Goal: Transaction & Acquisition: Purchase product/service

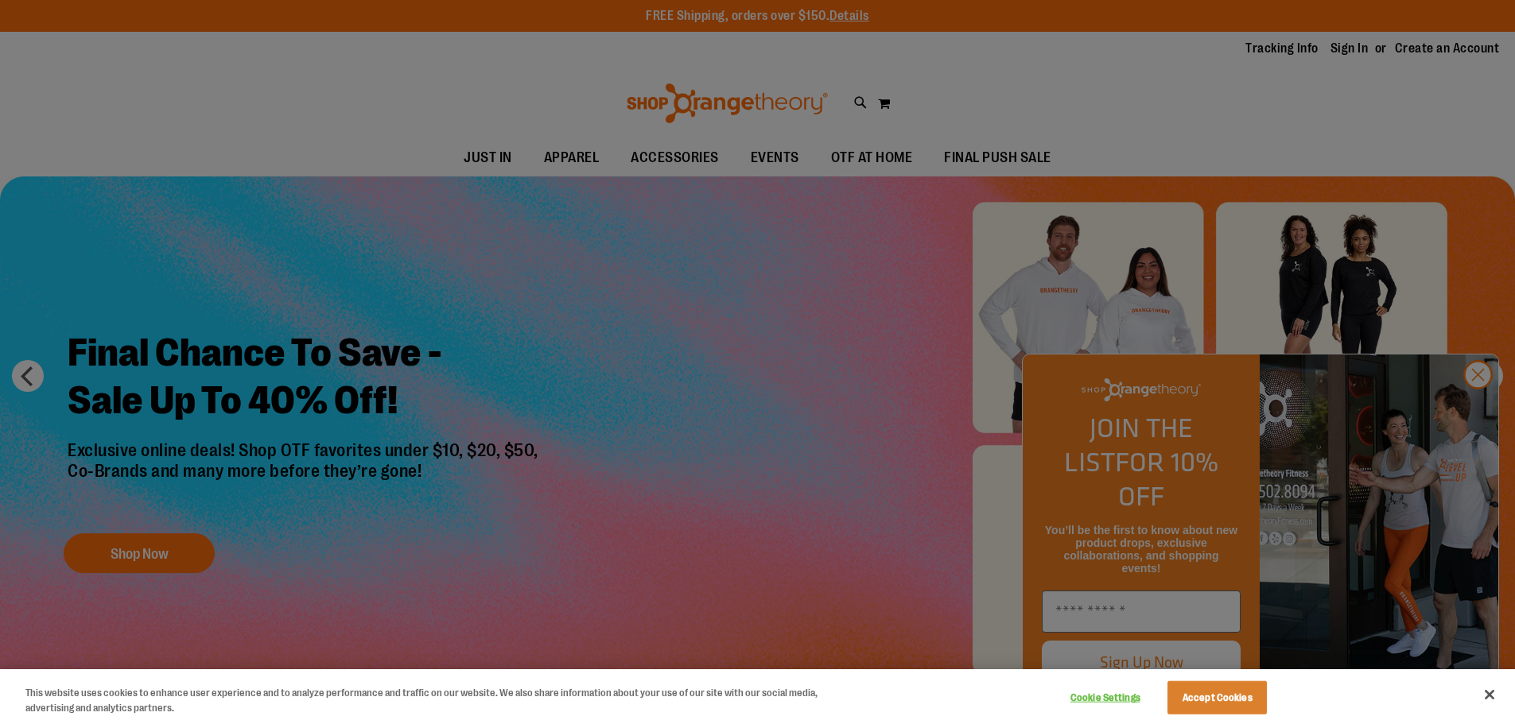
type input "**********"
click at [1477, 408] on div at bounding box center [757, 362] width 1515 height 724
click at [1199, 698] on button "Accept Cookies" at bounding box center [1216, 697] width 99 height 33
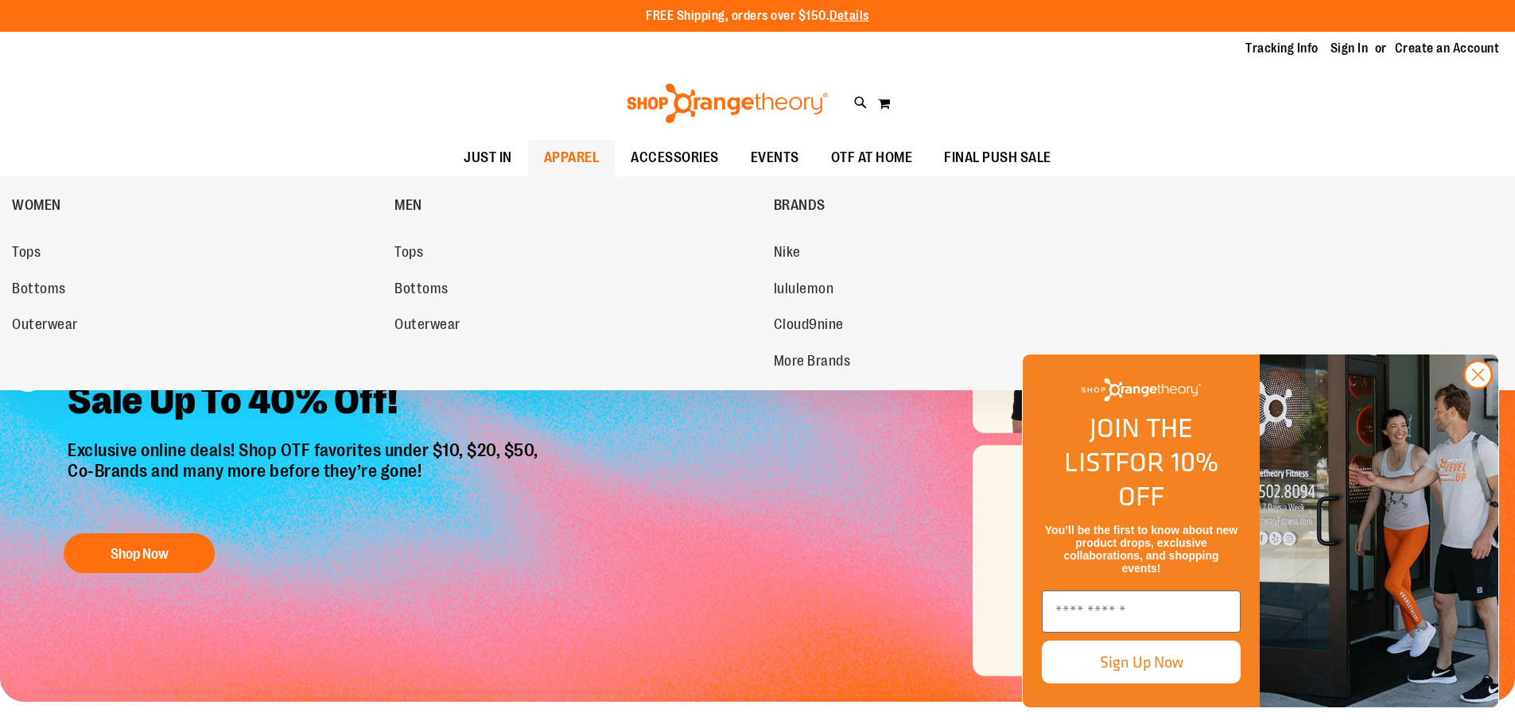
click at [588, 161] on span "APPAREL" at bounding box center [572, 158] width 56 height 36
